Goal: Task Accomplishment & Management: Use online tool/utility

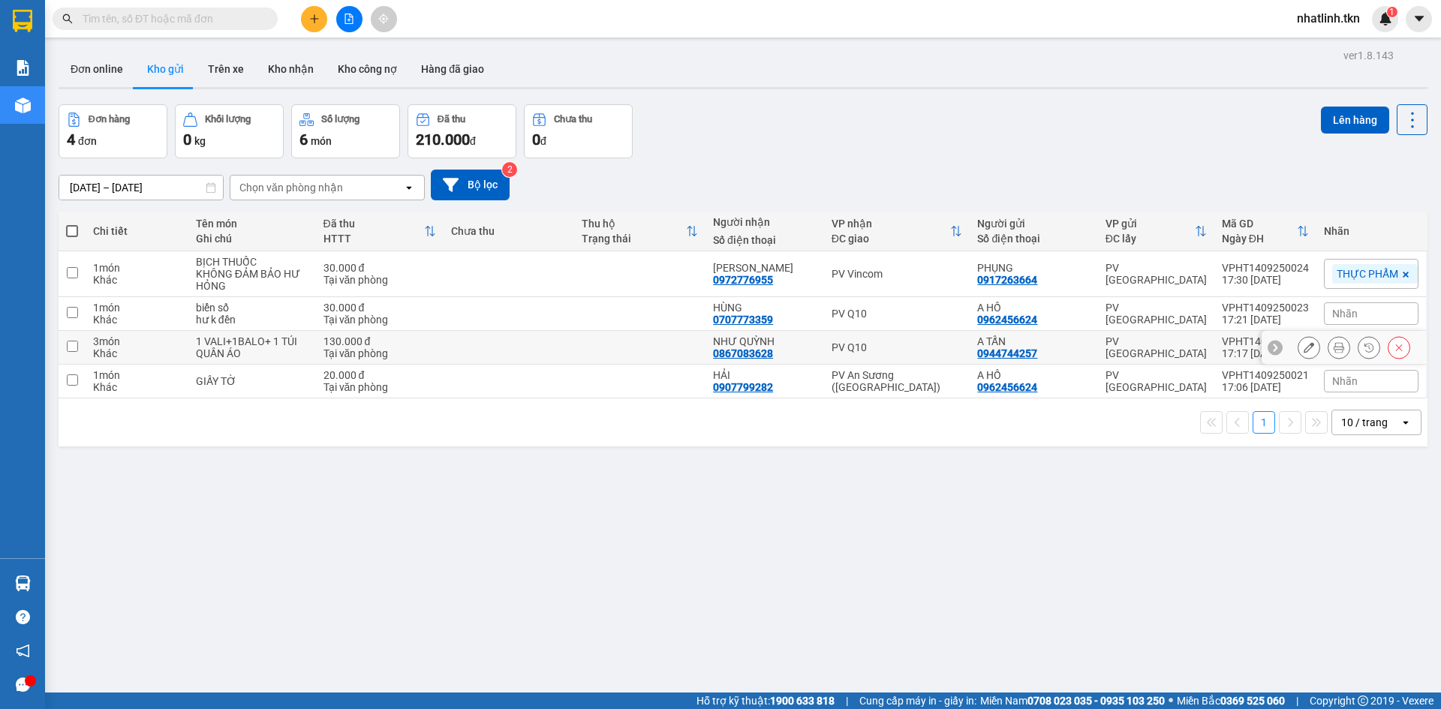
click at [856, 349] on div "PV Q10" at bounding box center [897, 348] width 131 height 12
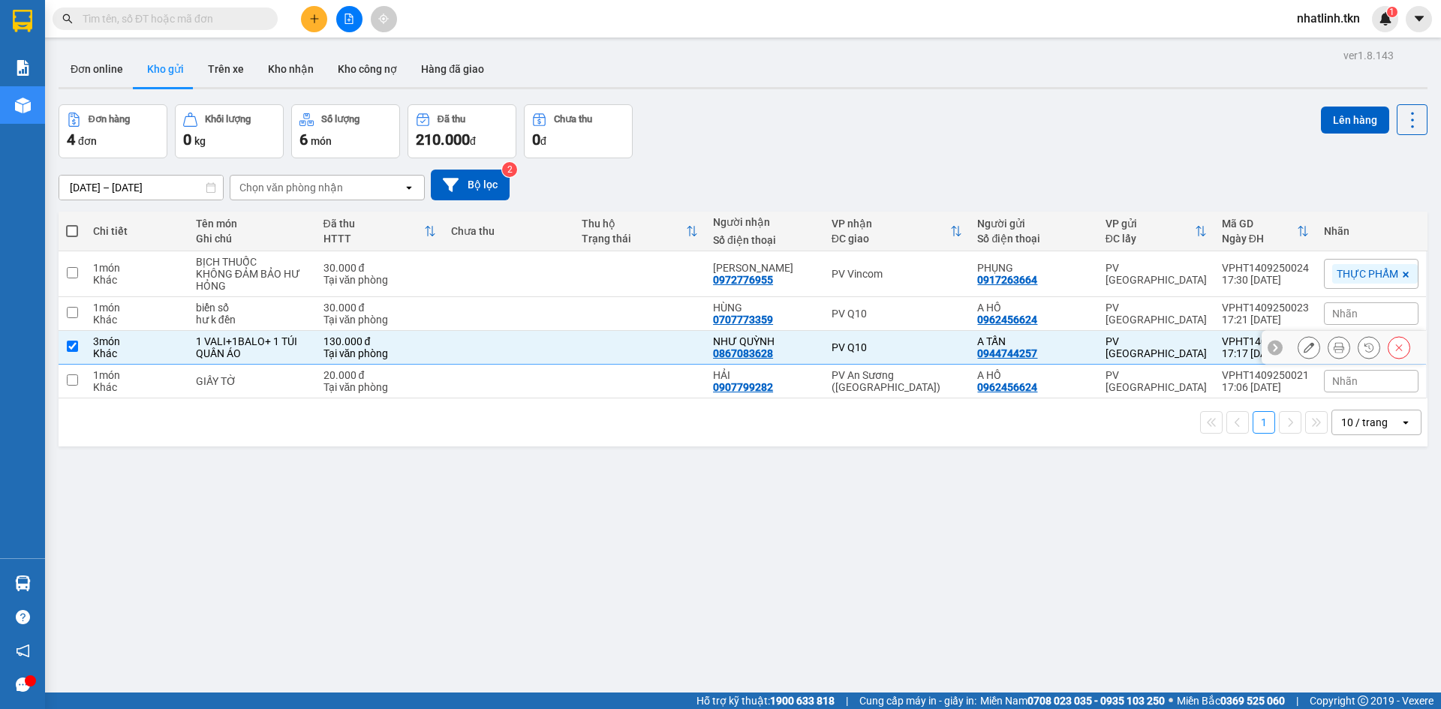
checkbox input "true"
click at [864, 311] on div "PV Q10" at bounding box center [897, 314] width 131 height 12
checkbox input "true"
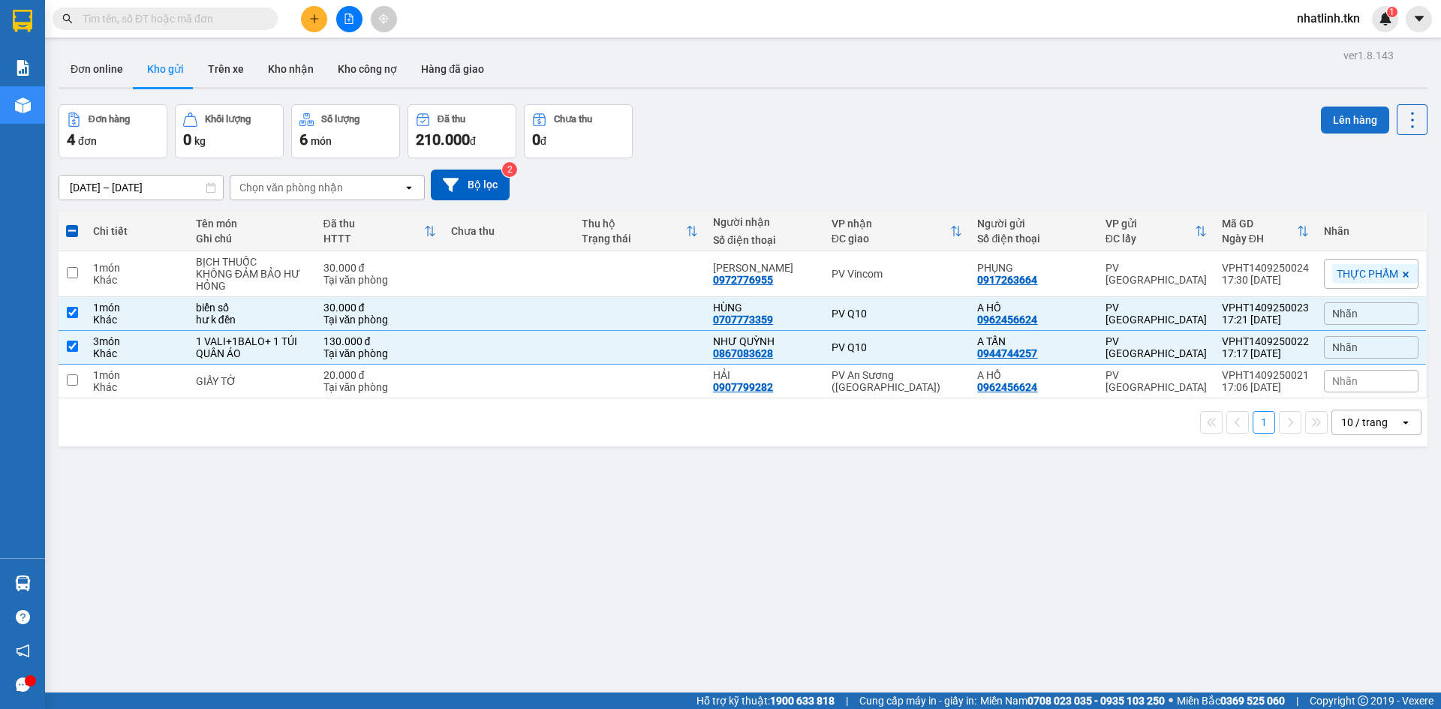
click at [1342, 118] on button "Lên hàng" at bounding box center [1355, 120] width 68 height 27
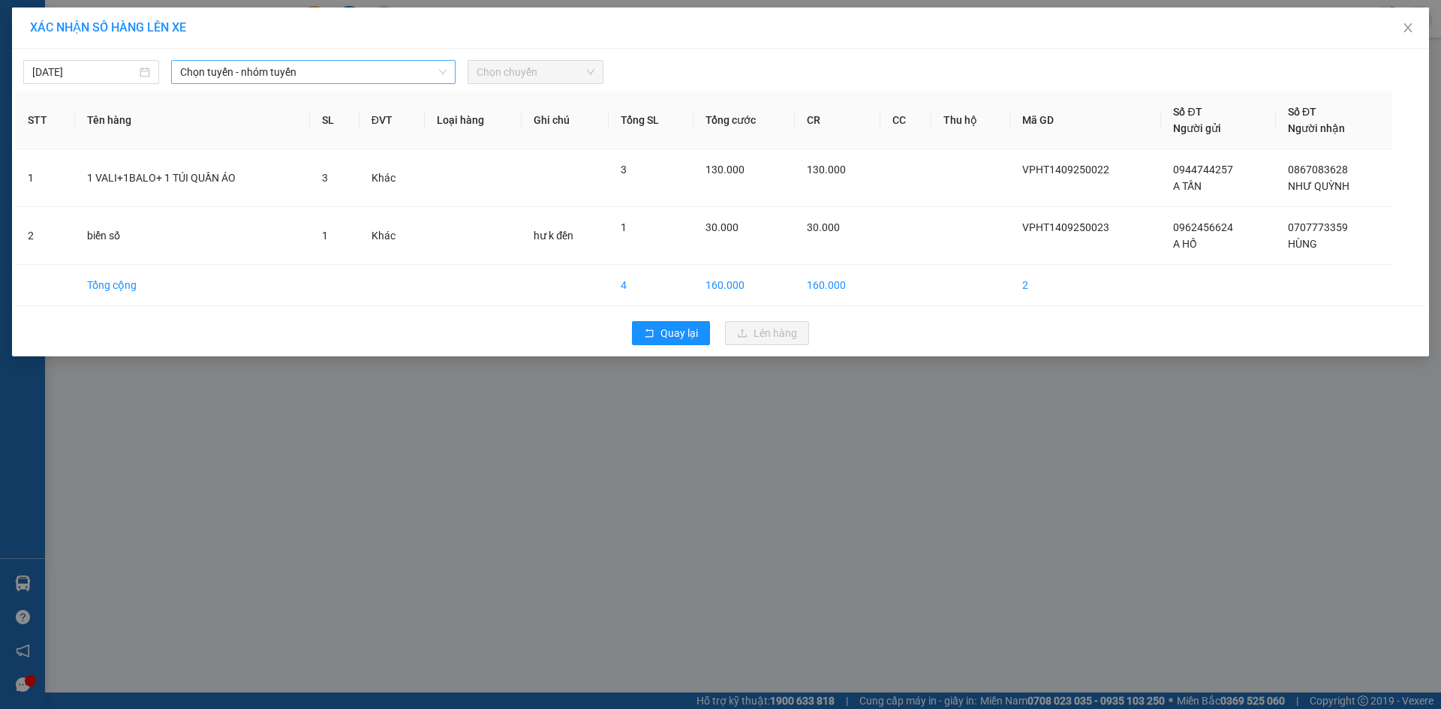
click at [233, 71] on span "Chọn tuyến - nhóm tuyến" at bounding box center [313, 72] width 266 height 23
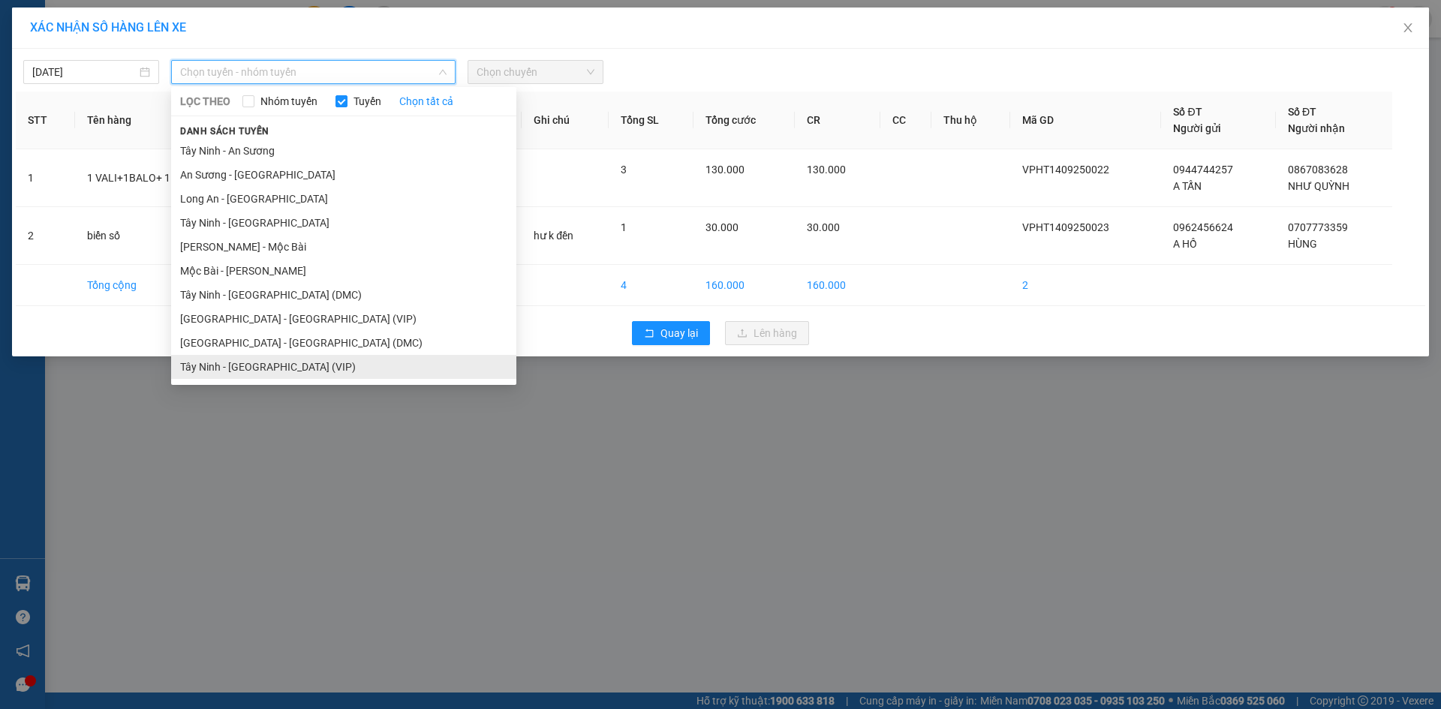
click at [308, 376] on li "Tây Ninh - [GEOGRAPHIC_DATA] (VIP)" at bounding box center [343, 367] width 345 height 24
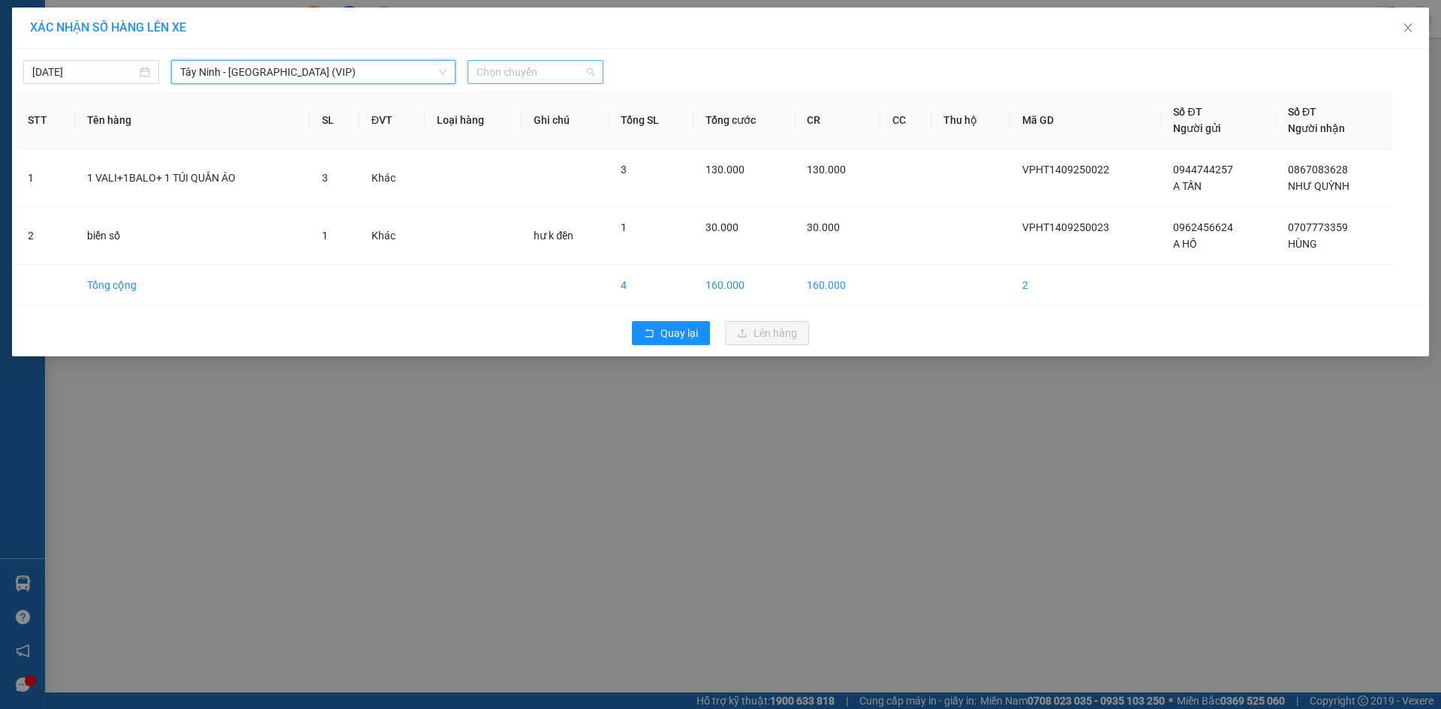
click at [513, 69] on span "Chọn chuyến" at bounding box center [536, 72] width 118 height 23
type input "4743"
click at [523, 107] on div "03:50 - 70H-047.43" at bounding box center [535, 102] width 117 height 17
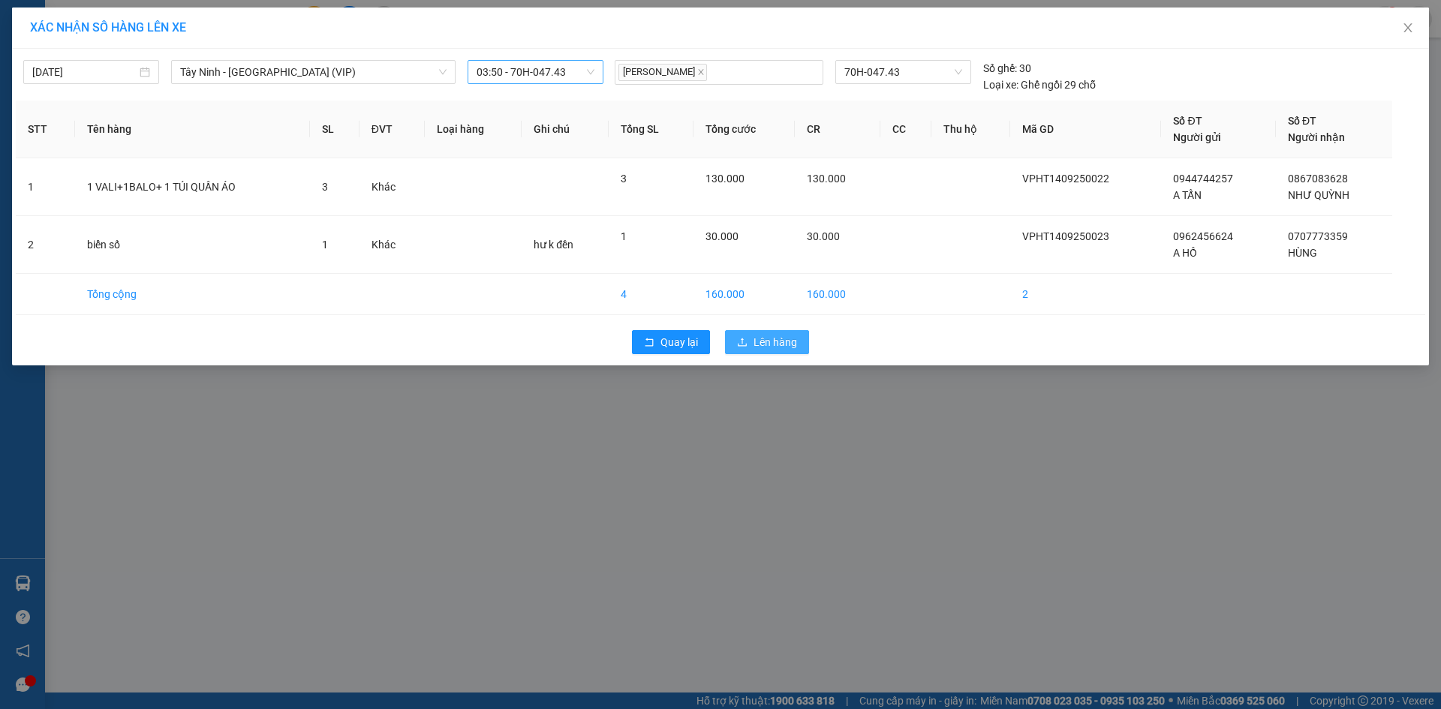
click at [767, 339] on span "Lên hàng" at bounding box center [776, 342] width 44 height 17
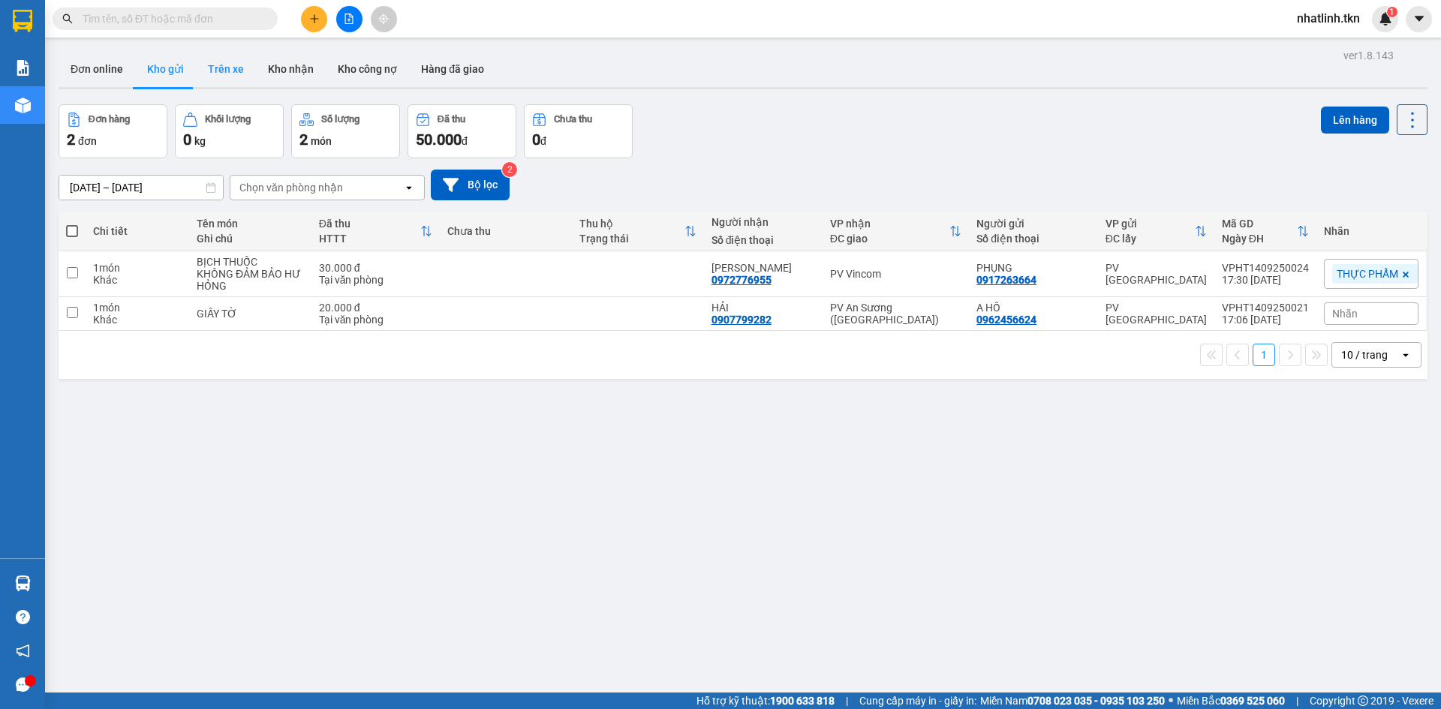
click at [220, 71] on button "Trên xe" at bounding box center [226, 69] width 60 height 36
